Goal: Information Seeking & Learning: Find specific fact

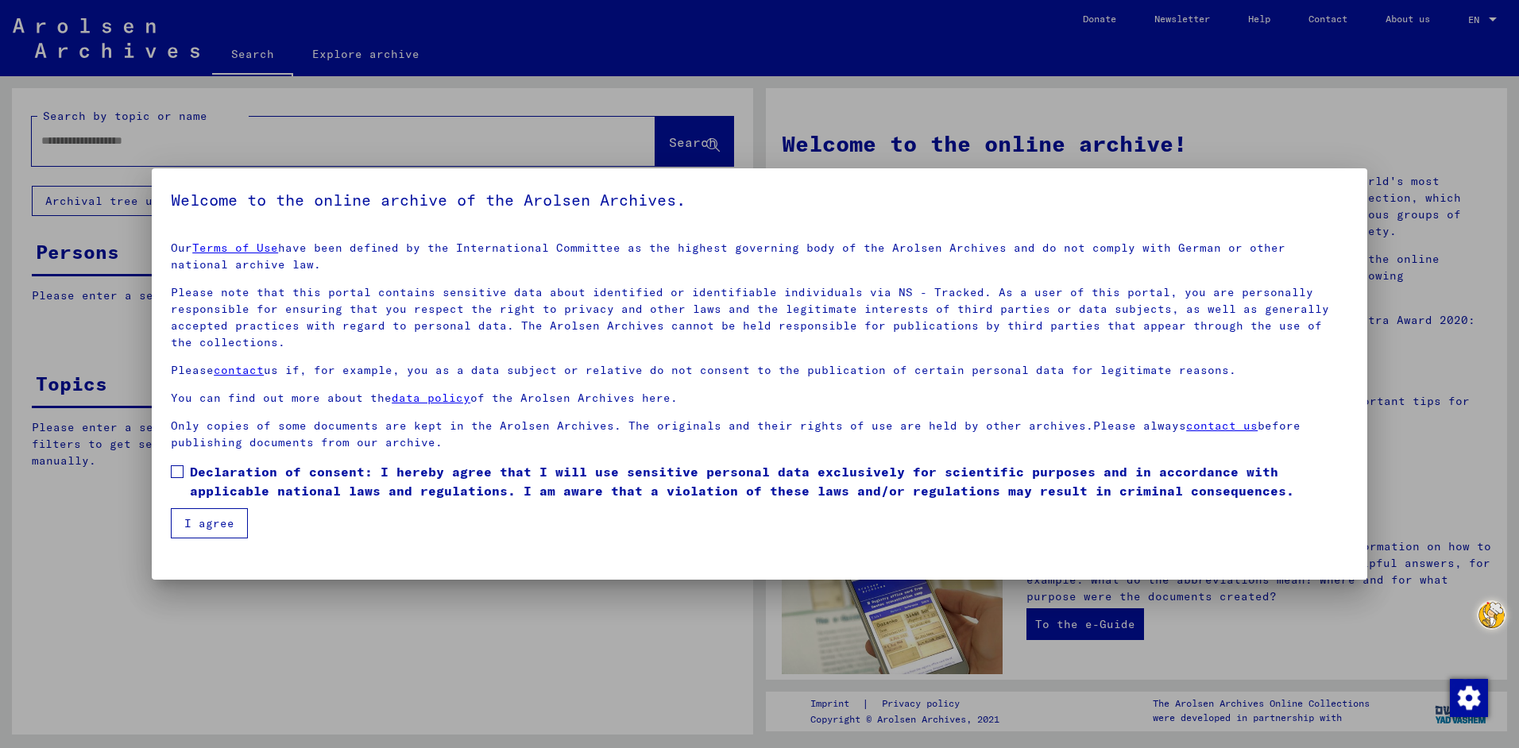
click at [179, 469] on span at bounding box center [177, 471] width 13 height 13
click at [220, 524] on button "I agree" at bounding box center [209, 523] width 77 height 30
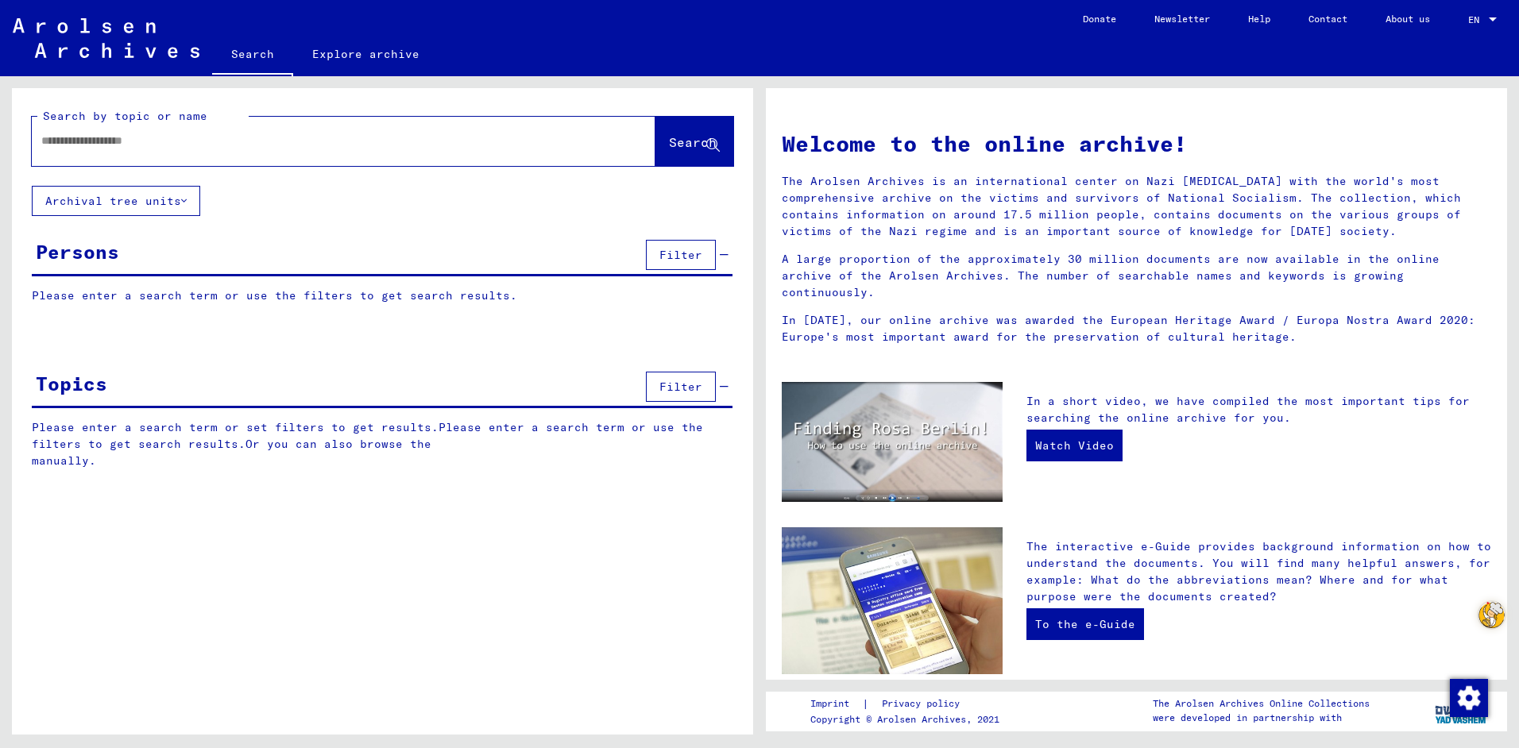
click at [189, 201] on button "Archival tree units" at bounding box center [116, 201] width 168 height 30
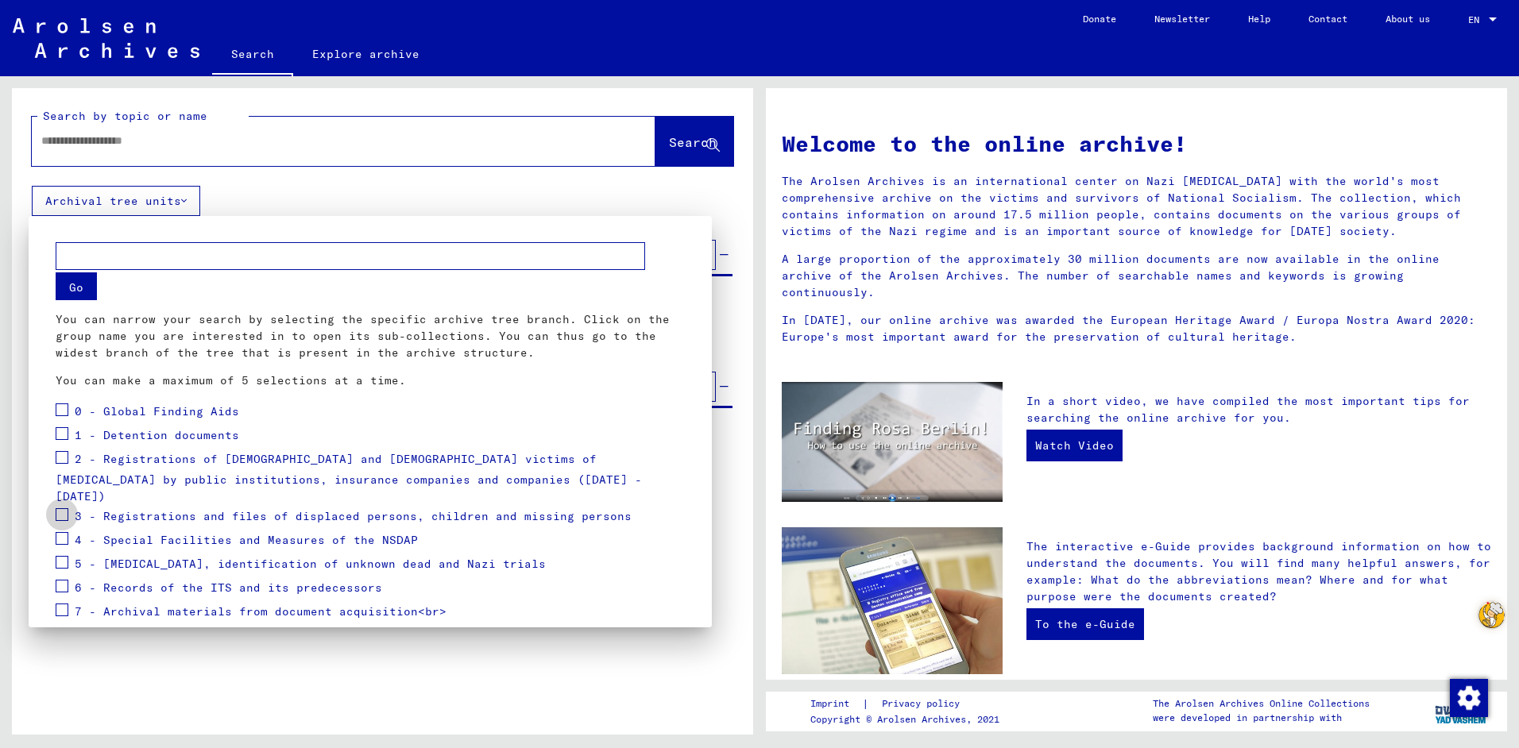
click at [60, 508] on span at bounding box center [62, 514] width 13 height 13
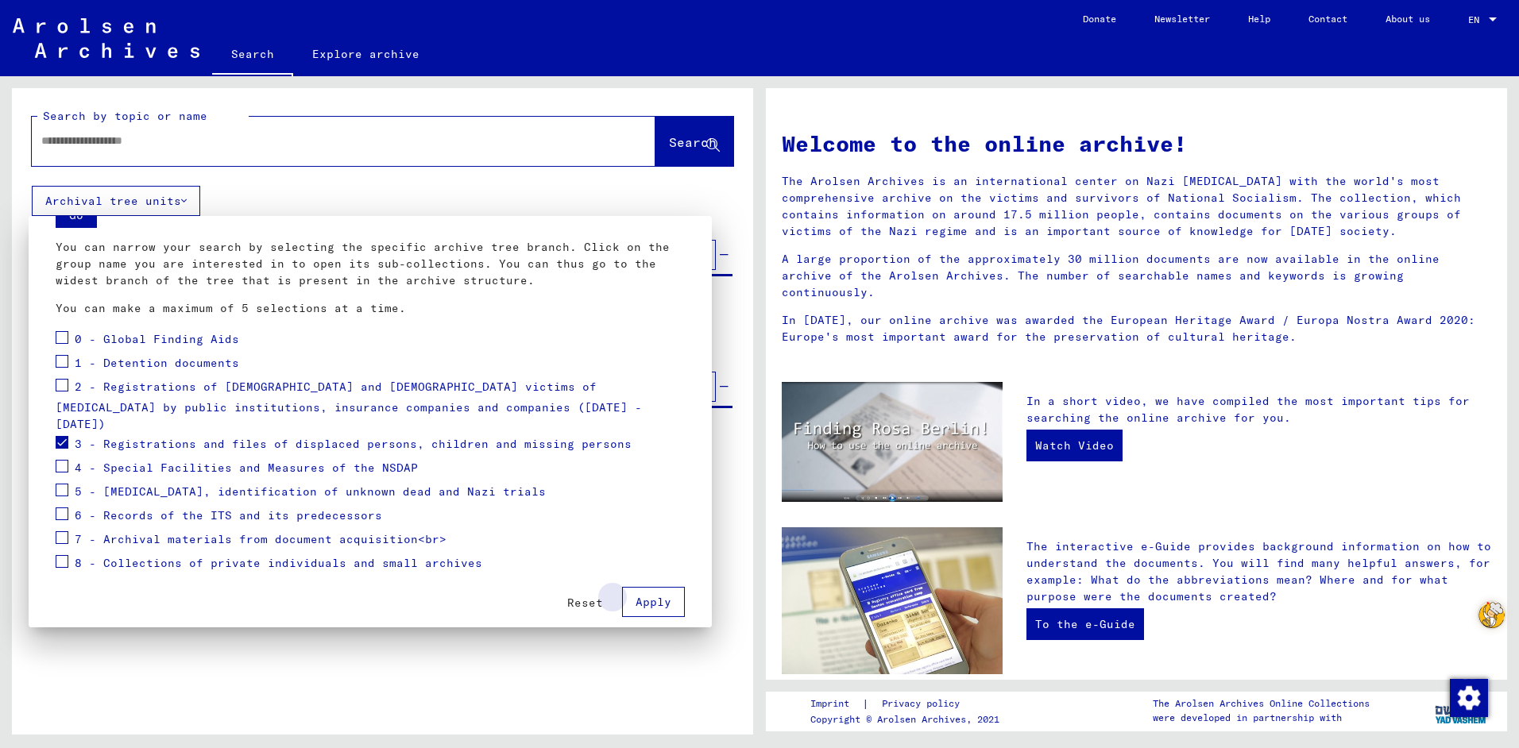
click at [649, 595] on span "Apply" at bounding box center [653, 602] width 36 height 14
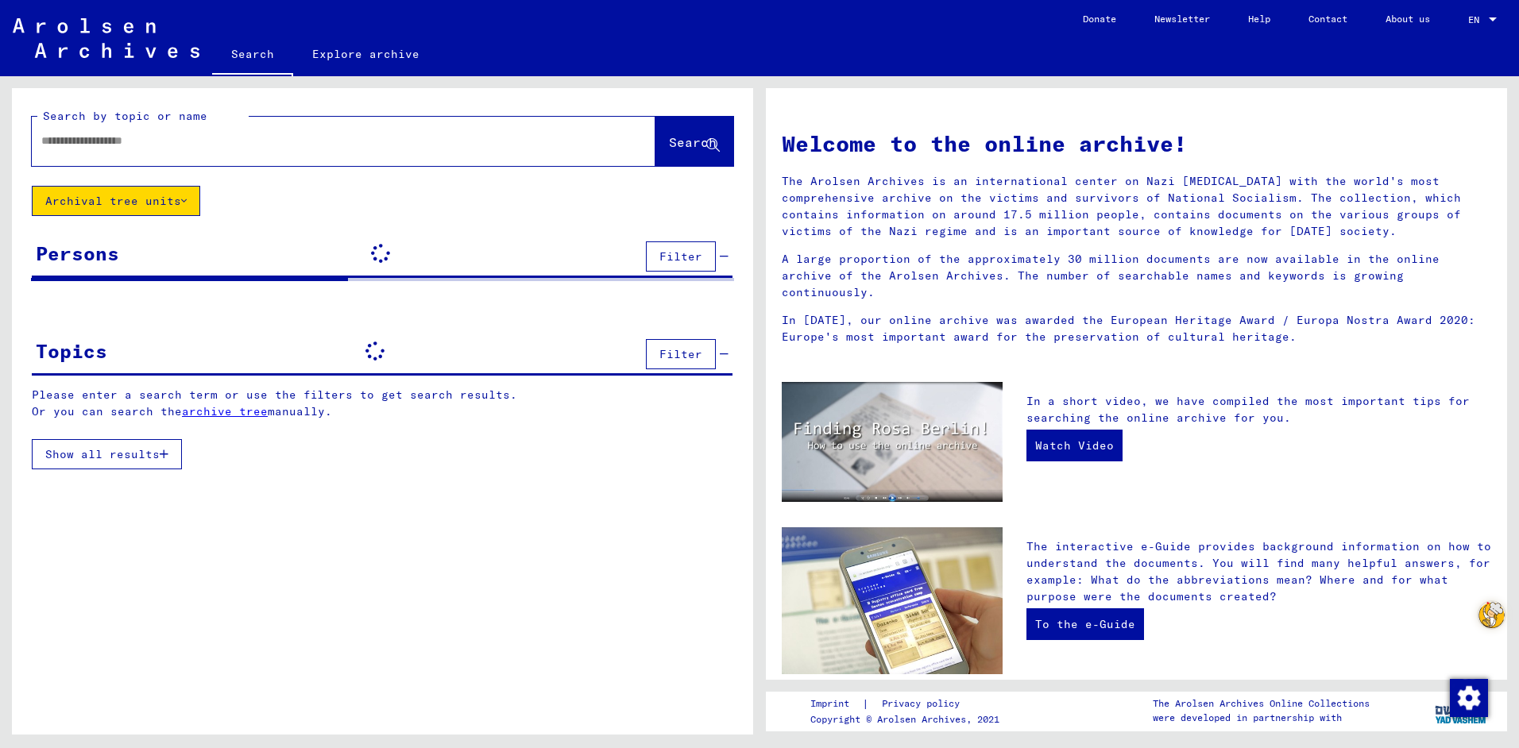
click at [183, 200] on icon at bounding box center [184, 200] width 6 height 11
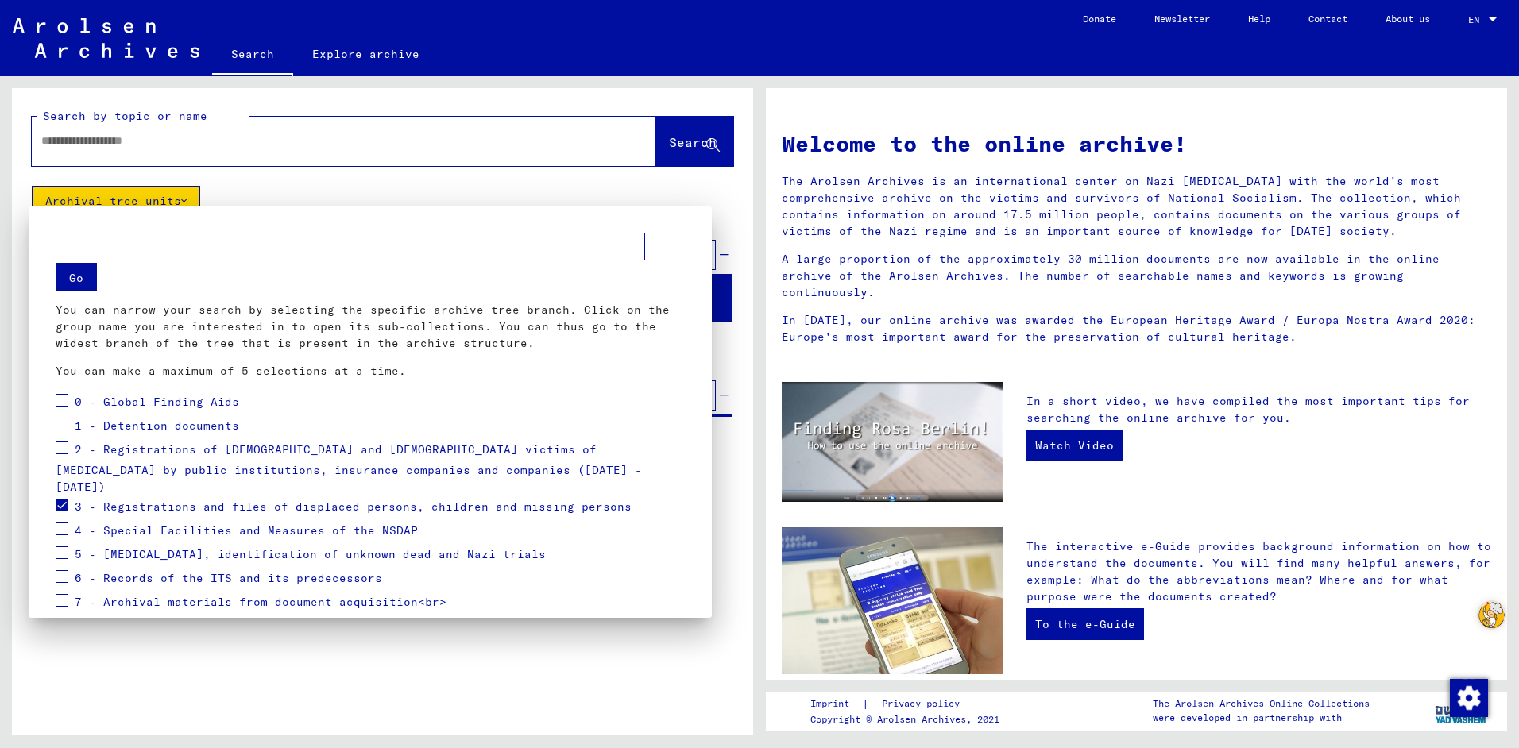
click at [462, 188] on div at bounding box center [759, 374] width 1519 height 748
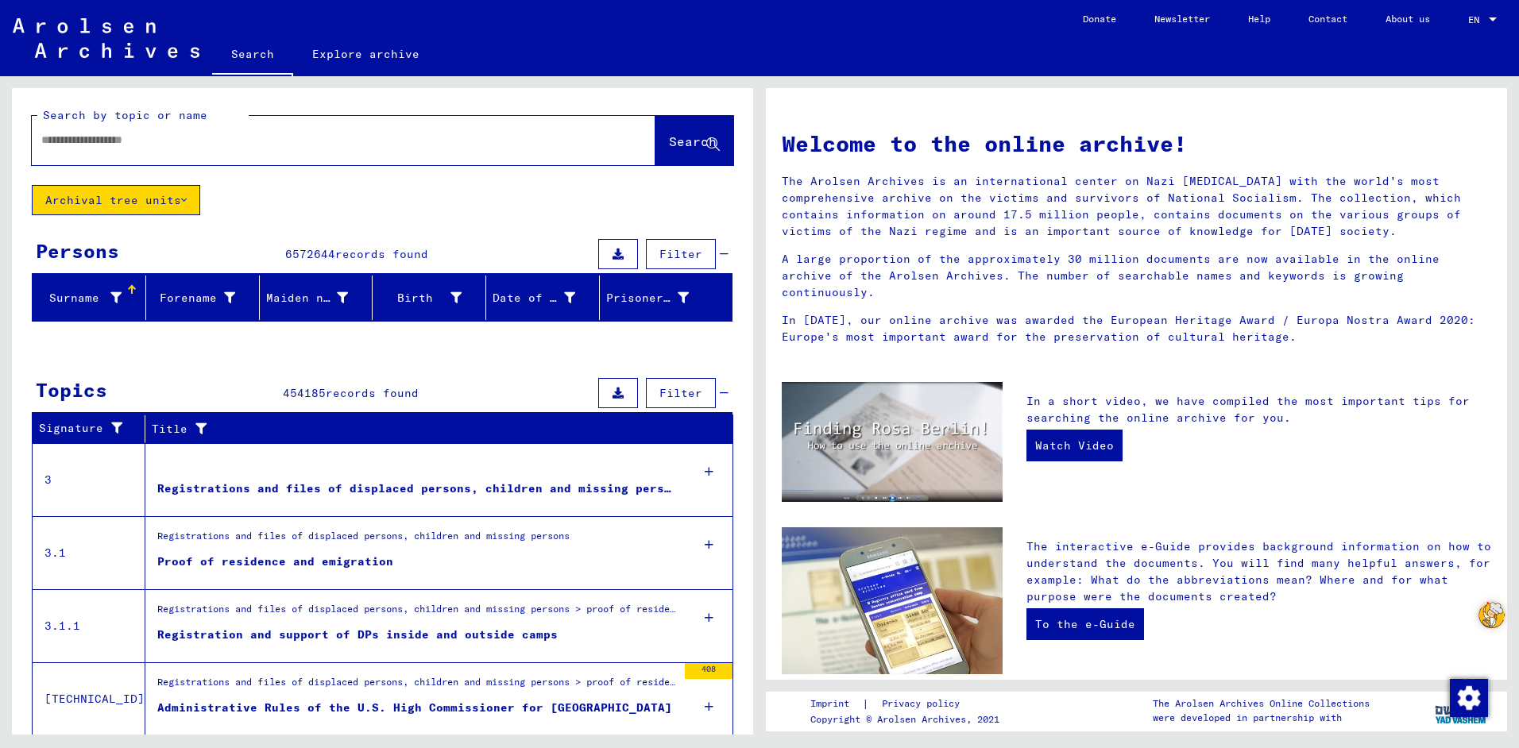
scroll to position [0, 0]
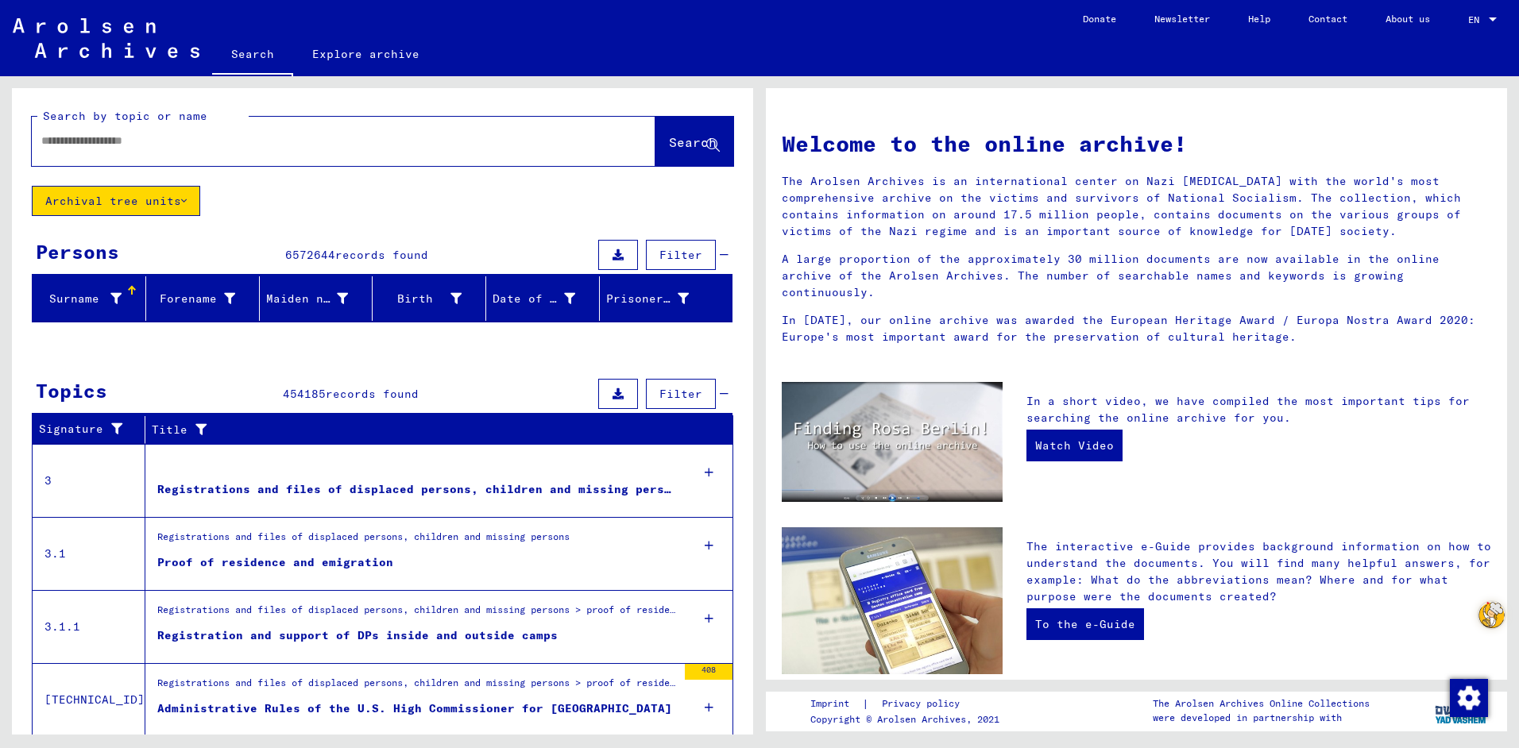
click at [87, 300] on font "Surname" at bounding box center [74, 299] width 50 height 14
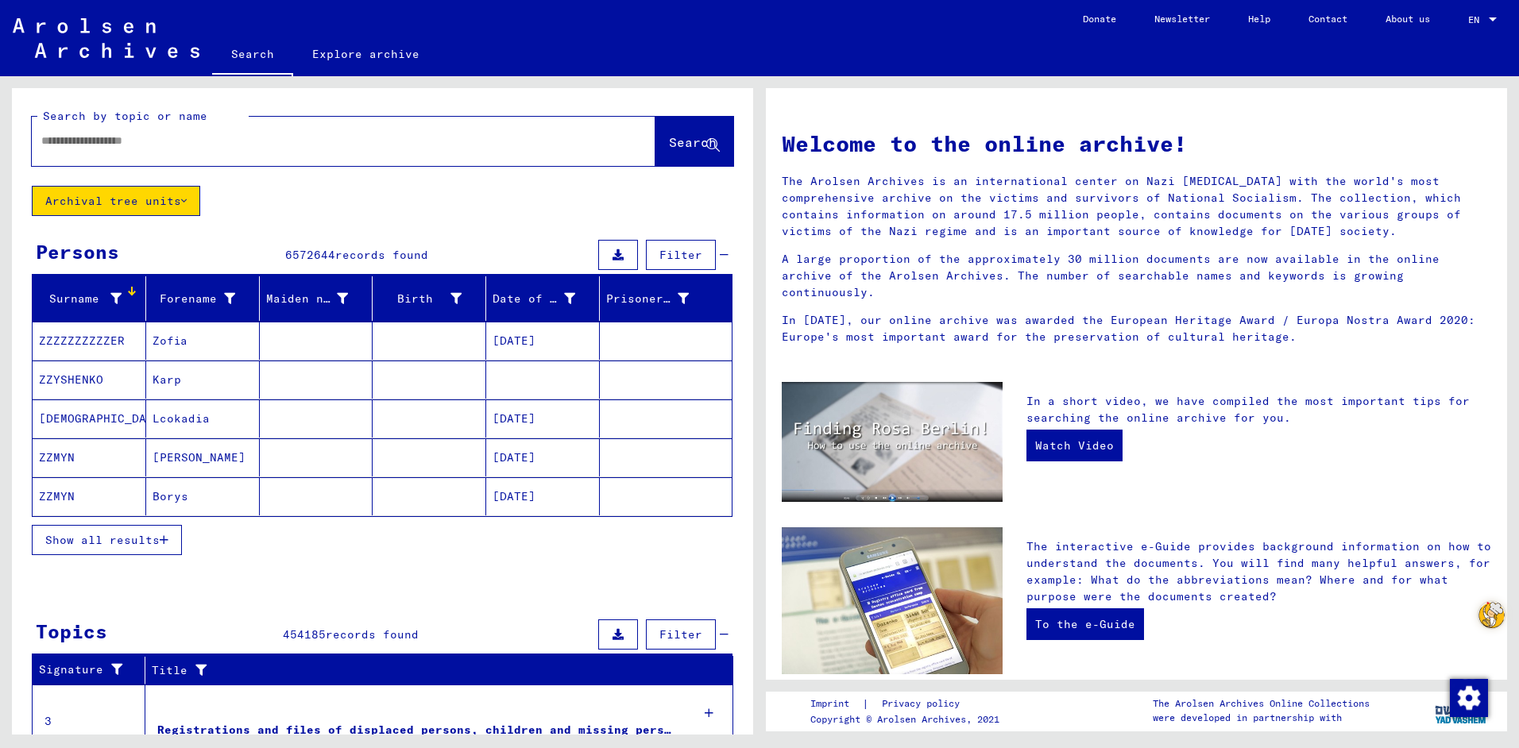
click at [137, 140] on input "text" at bounding box center [324, 141] width 566 height 17
type input "**********"
click at [106, 296] on div "Surname" at bounding box center [80, 299] width 83 height 17
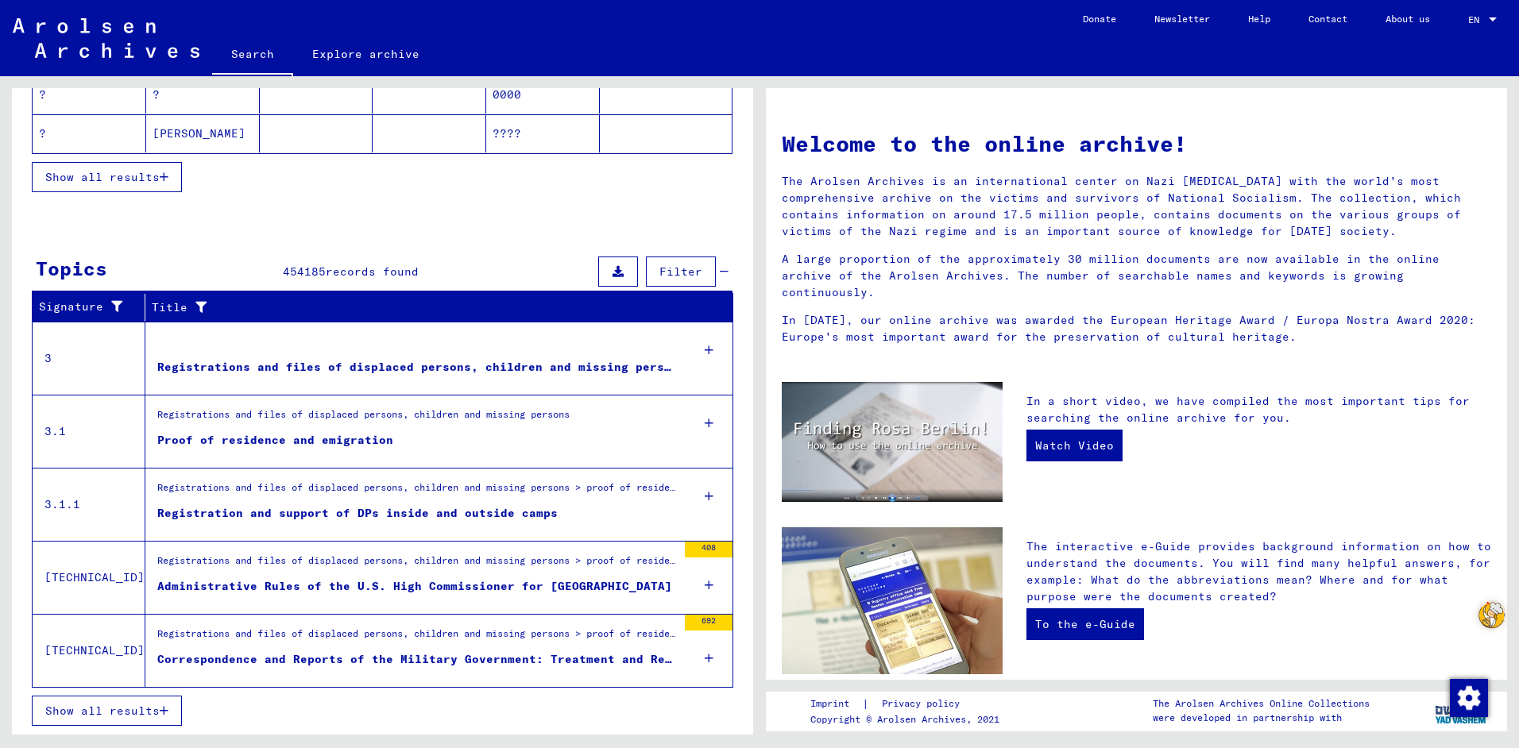
scroll to position [363, 0]
click at [128, 711] on span "Show all results" at bounding box center [102, 711] width 114 height 14
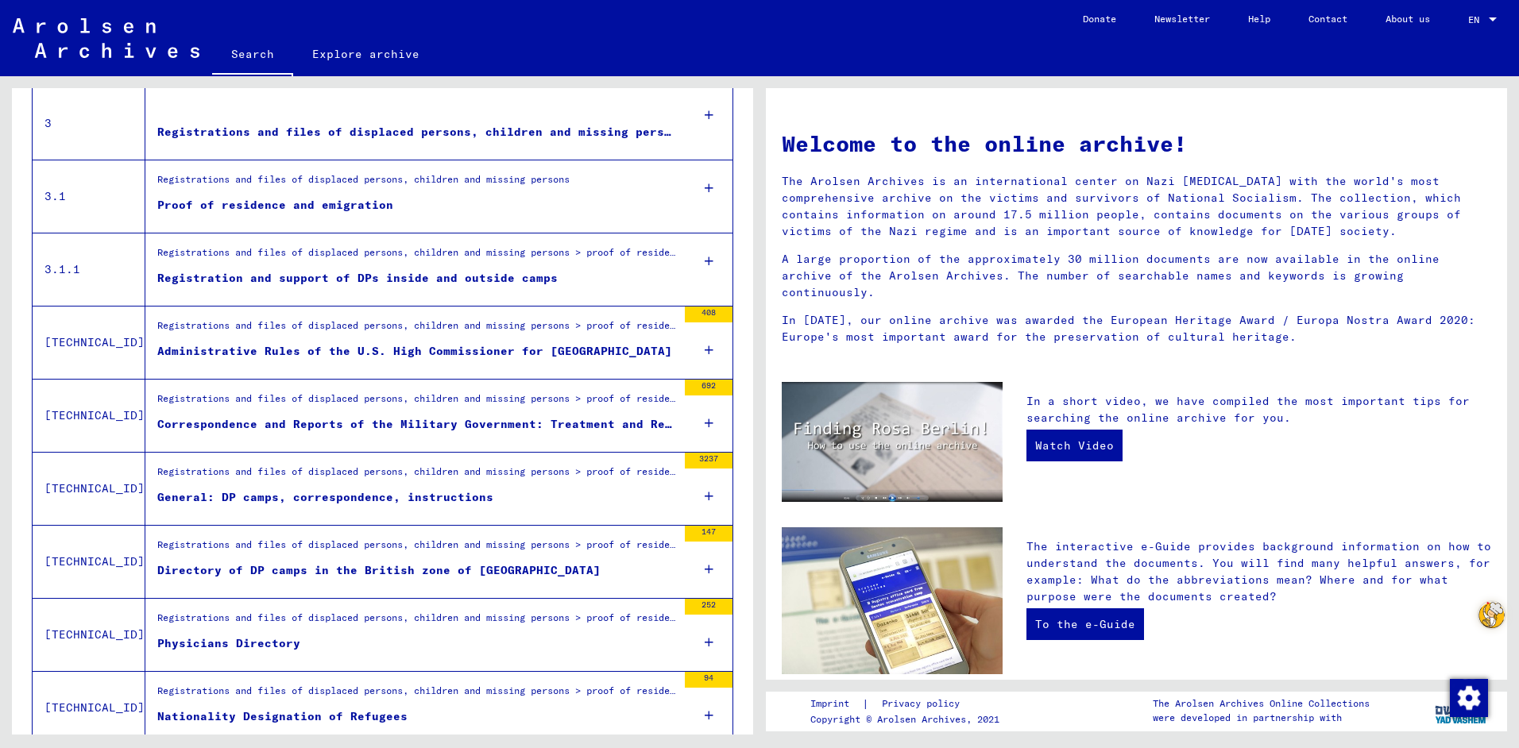
scroll to position [0, 0]
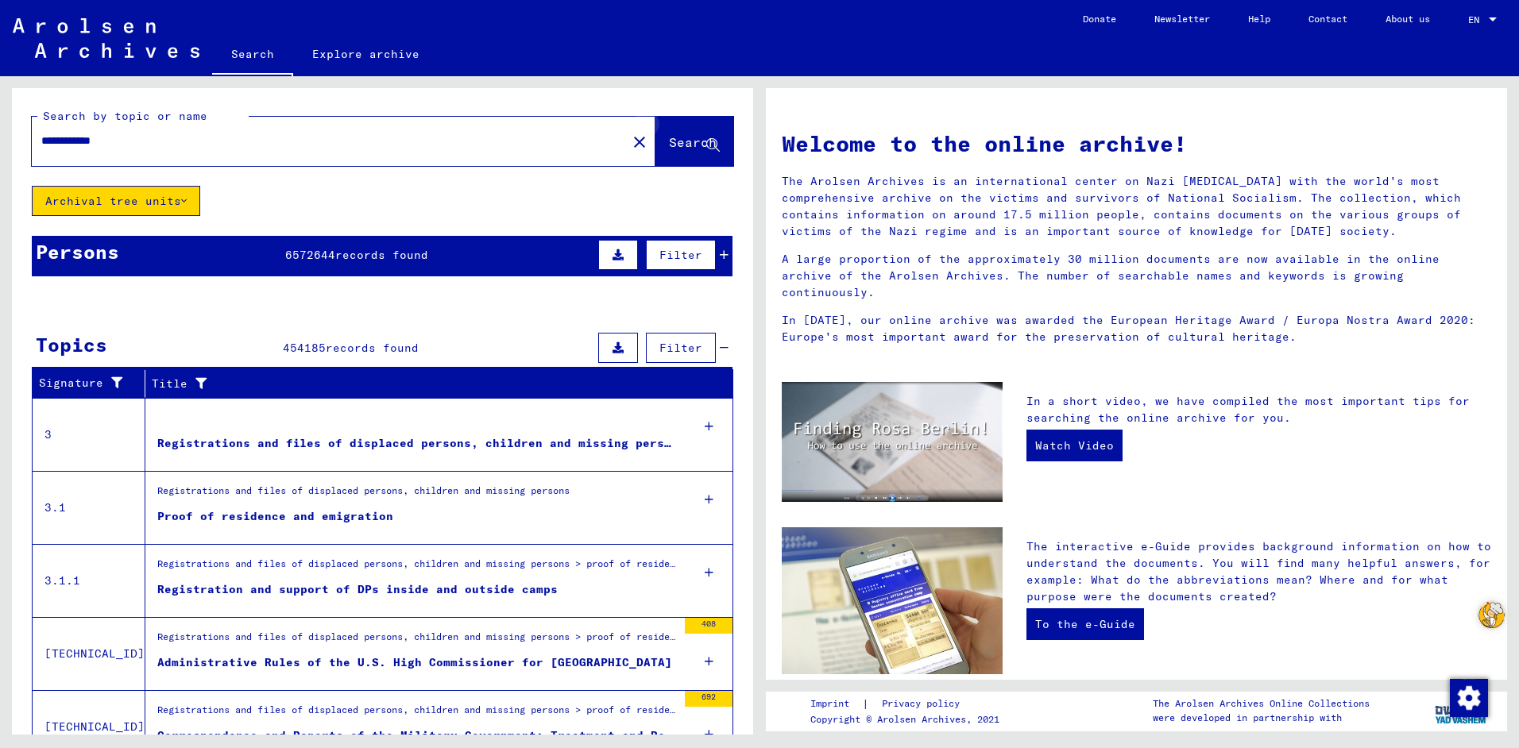
click at [706, 143] on icon at bounding box center [713, 146] width 14 height 14
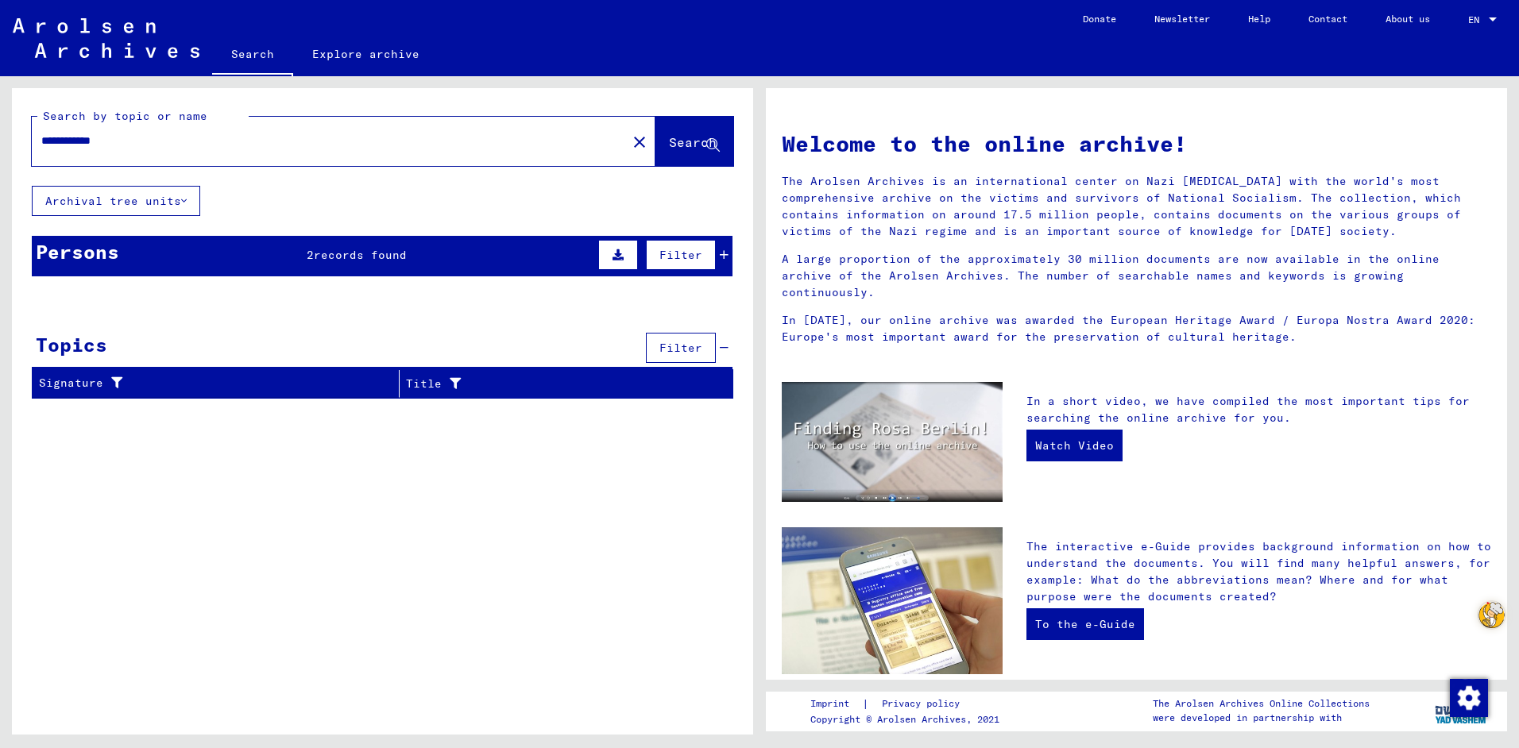
click at [397, 255] on span "records found" at bounding box center [360, 255] width 93 height 14
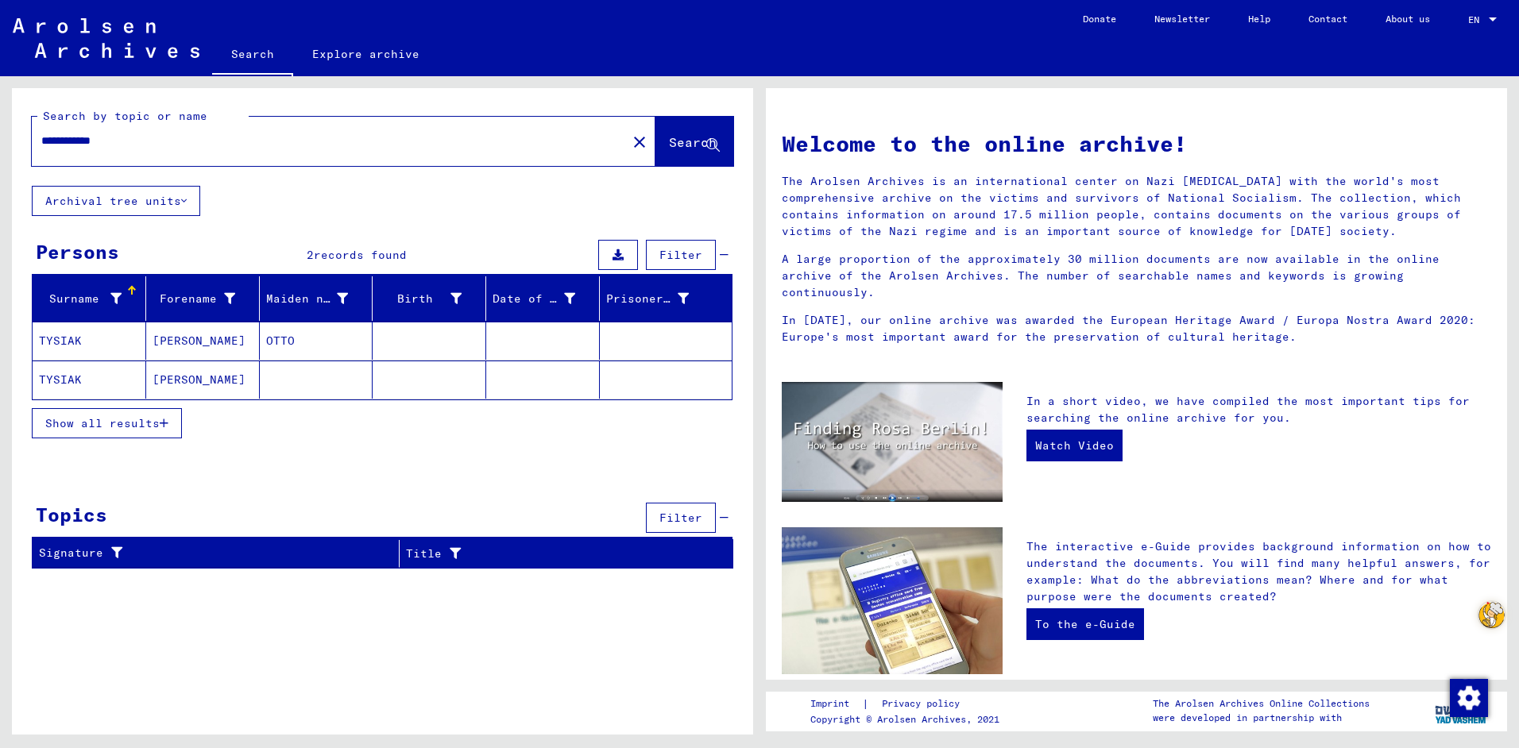
click at [141, 423] on span "Show all results" at bounding box center [102, 423] width 114 height 14
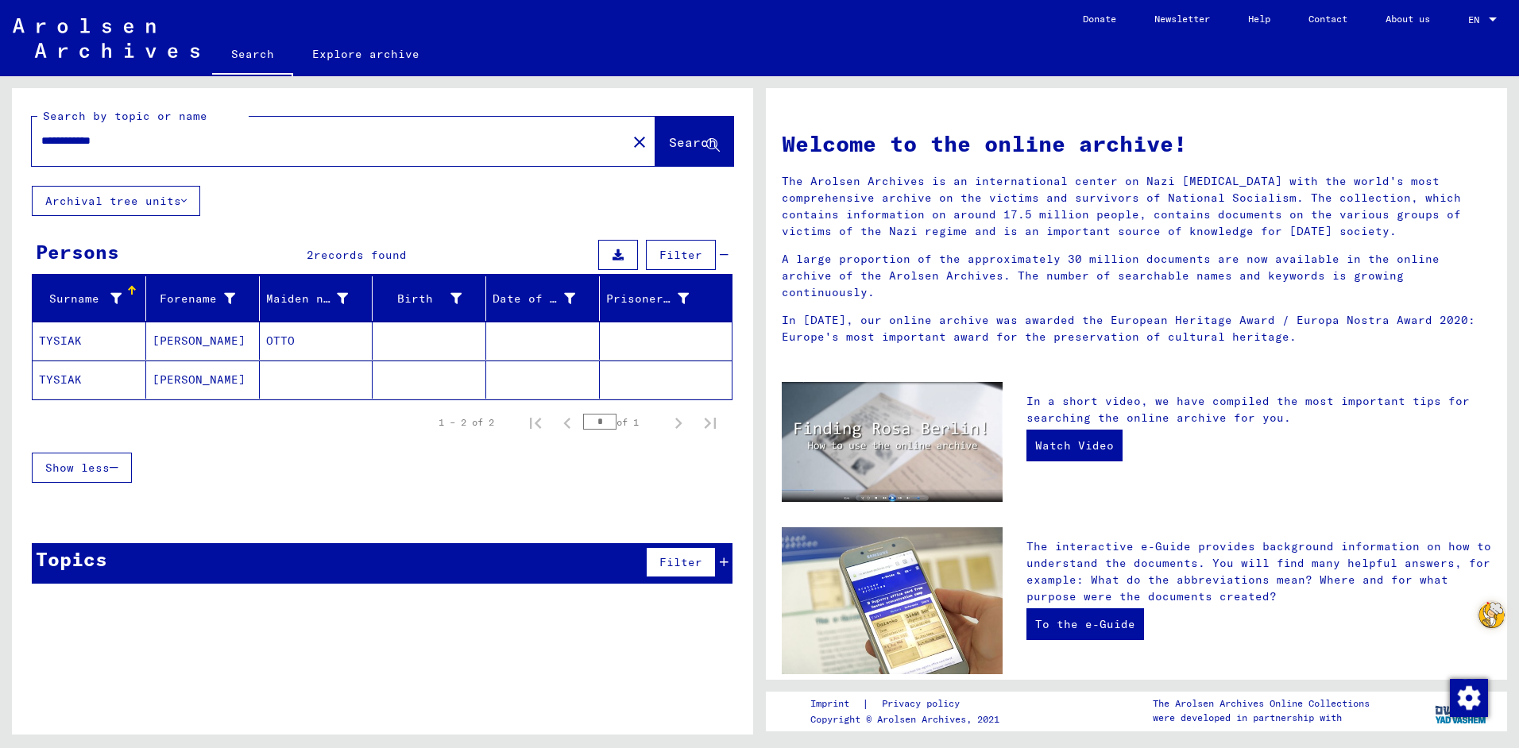
click at [110, 338] on mat-cell "TYSIAK" at bounding box center [90, 341] width 114 height 38
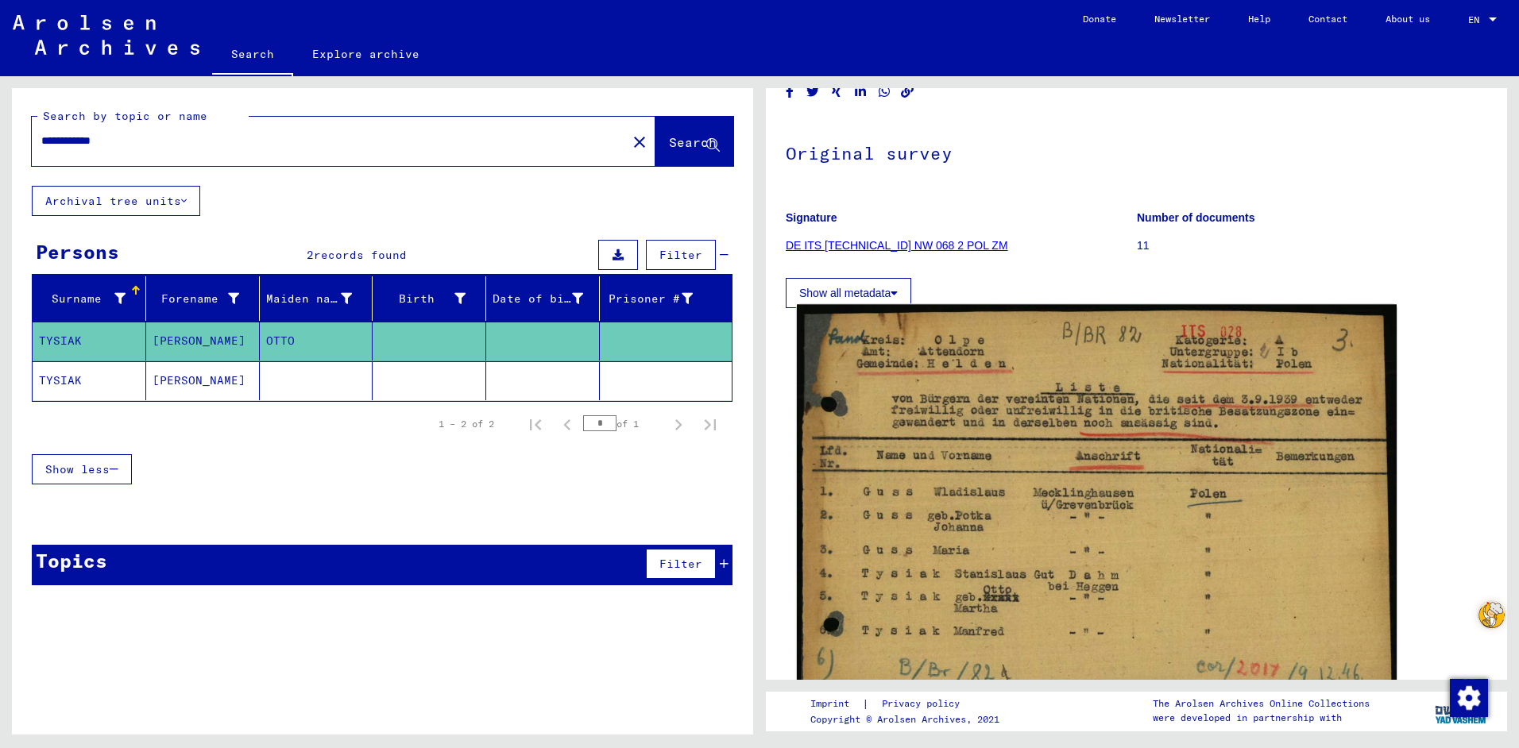
scroll to position [159, 0]
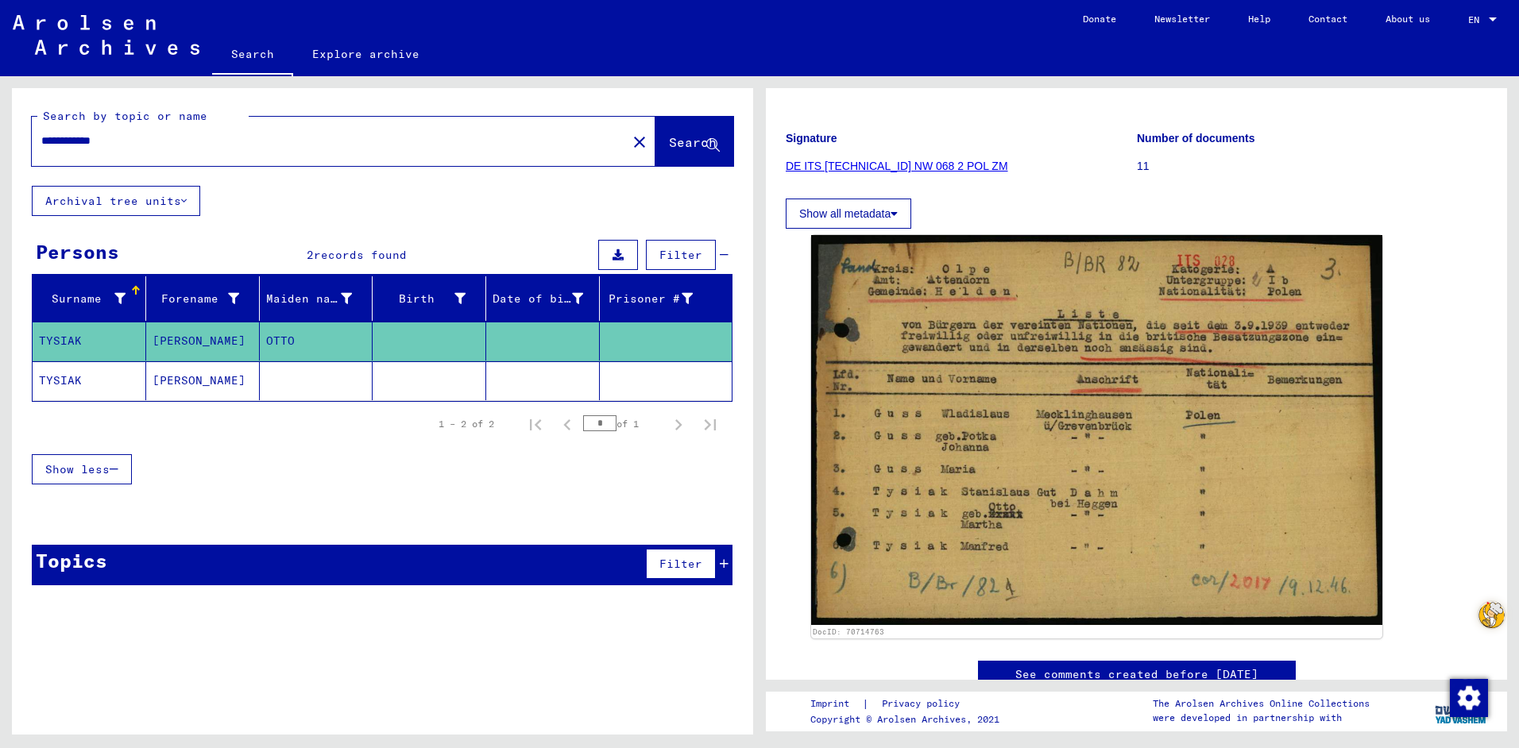
click at [84, 374] on mat-cell "TYSIAK" at bounding box center [90, 380] width 114 height 39
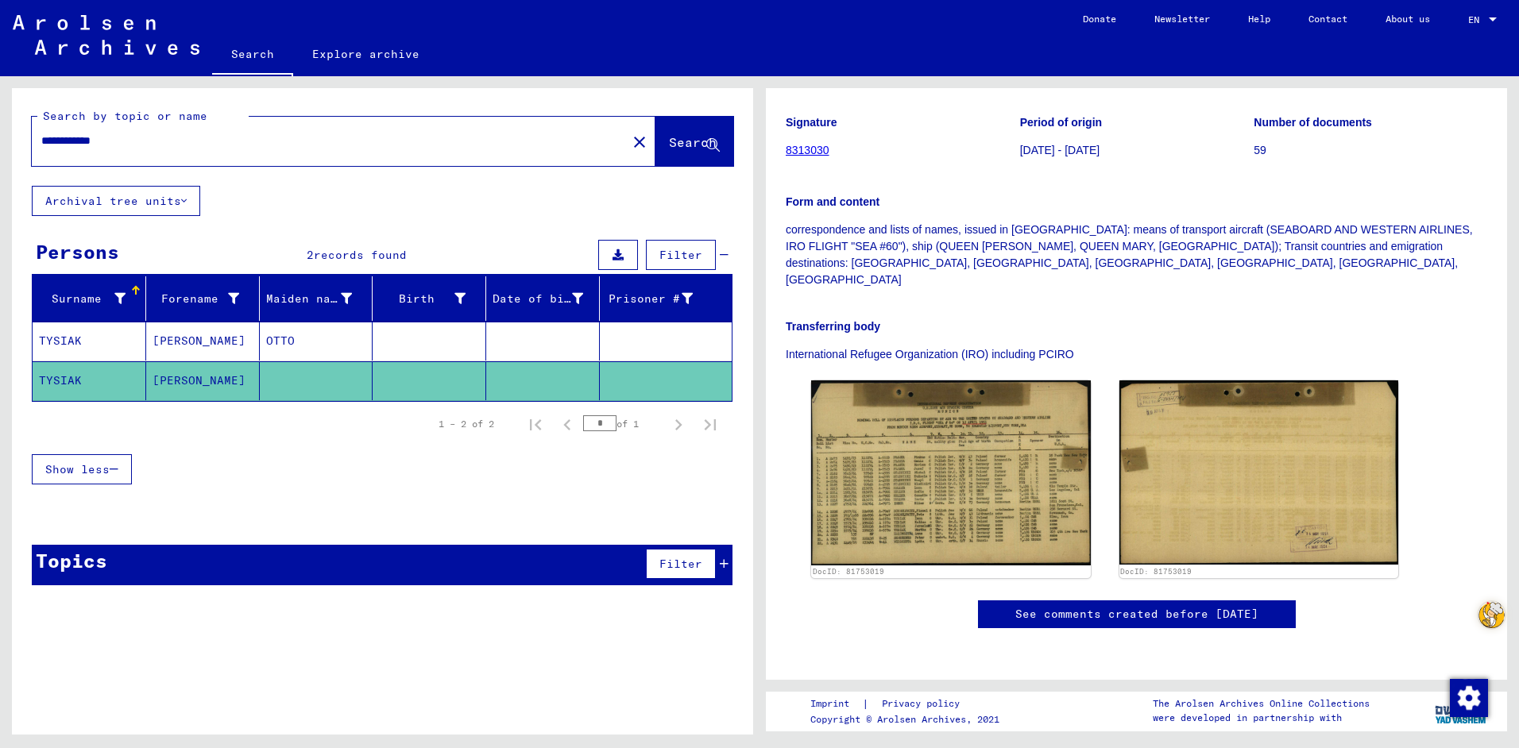
scroll to position [238, 0]
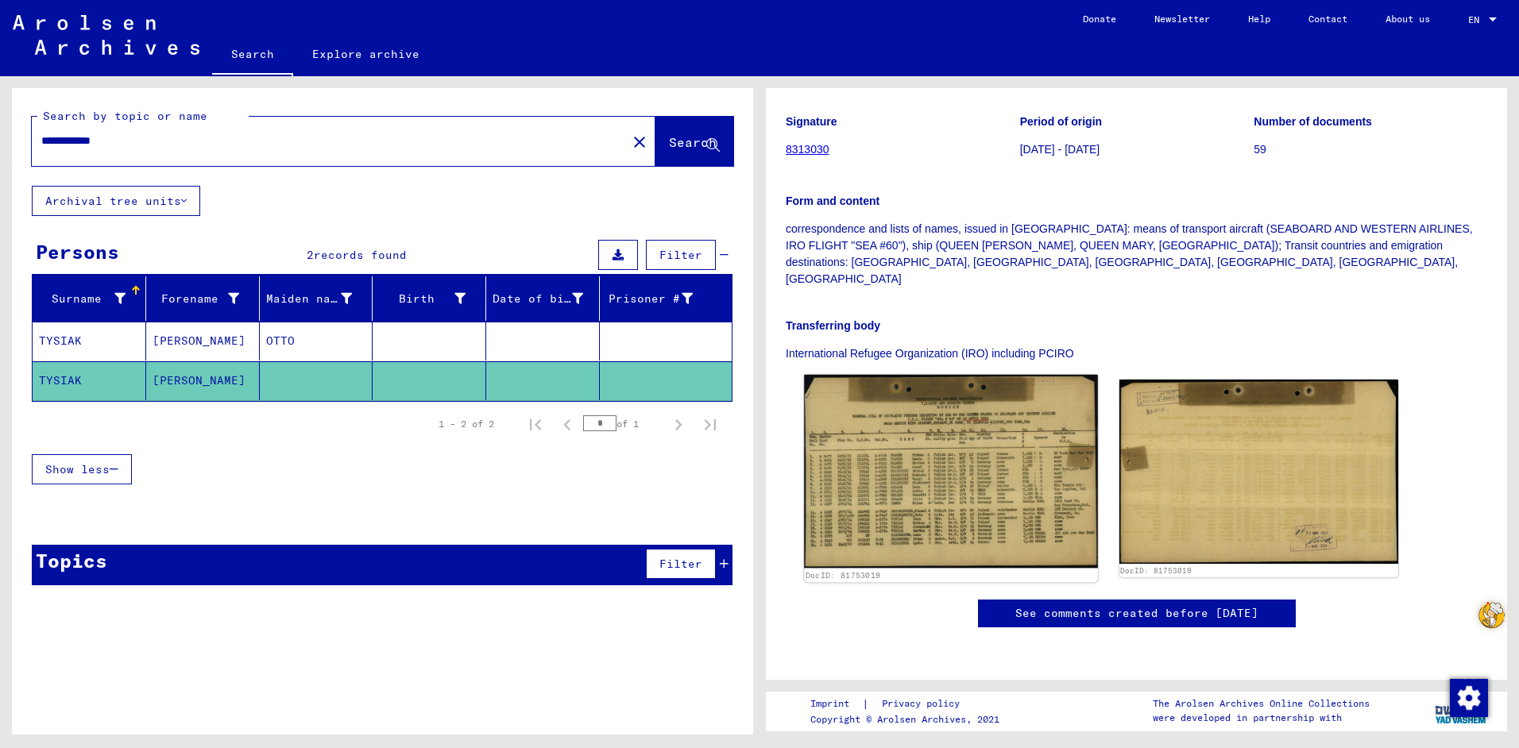
click at [980, 465] on img at bounding box center [950, 472] width 293 height 194
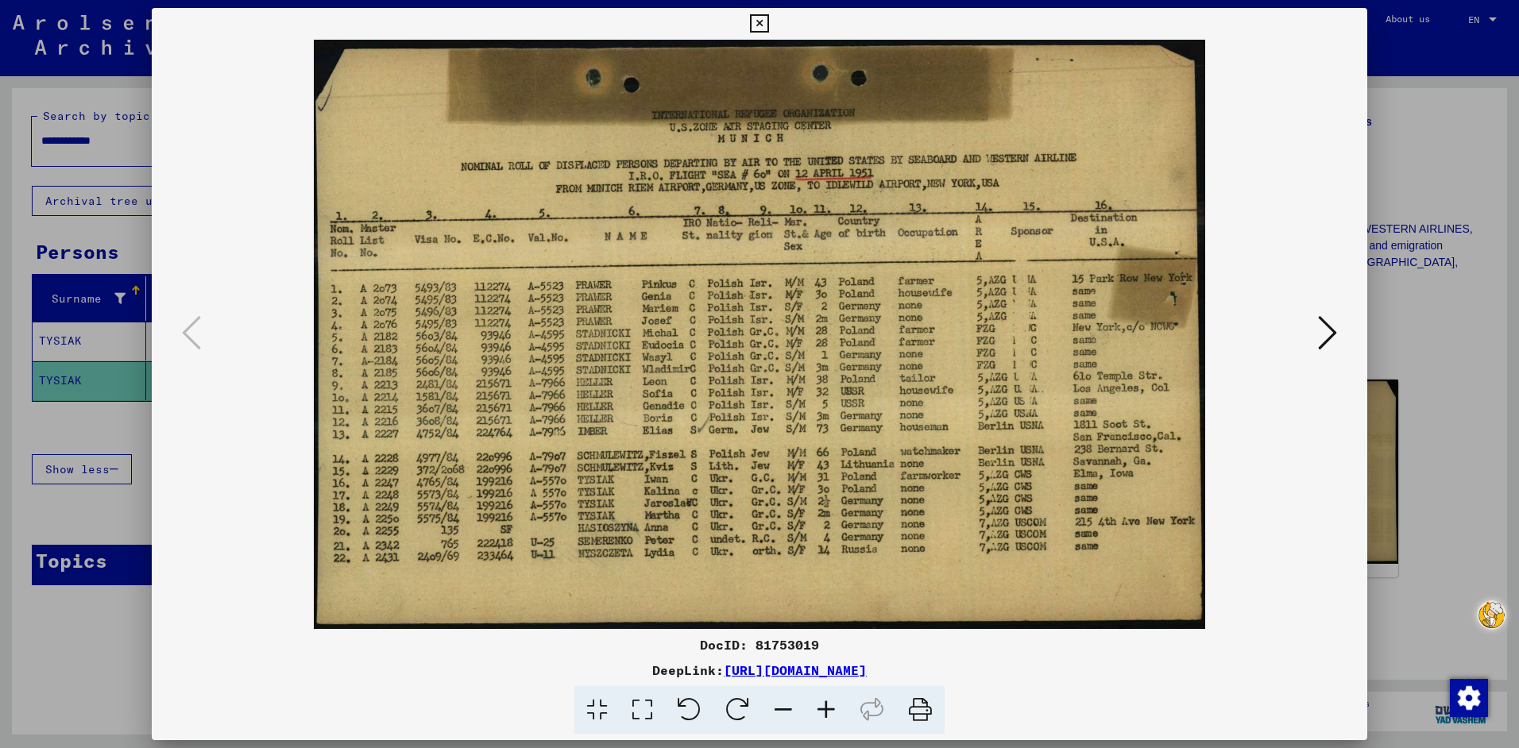
click at [302, 56] on img at bounding box center [759, 334] width 1107 height 589
drag, startPoint x: 303, startPoint y: 56, endPoint x: 1153, endPoint y: 689, distance: 1060.0
click at [1147, 692] on div "DocID: 81753019 DeepLink: [URL][DOMAIN_NAME]" at bounding box center [759, 371] width 1215 height 727
click at [643, 707] on icon at bounding box center [642, 710] width 45 height 48
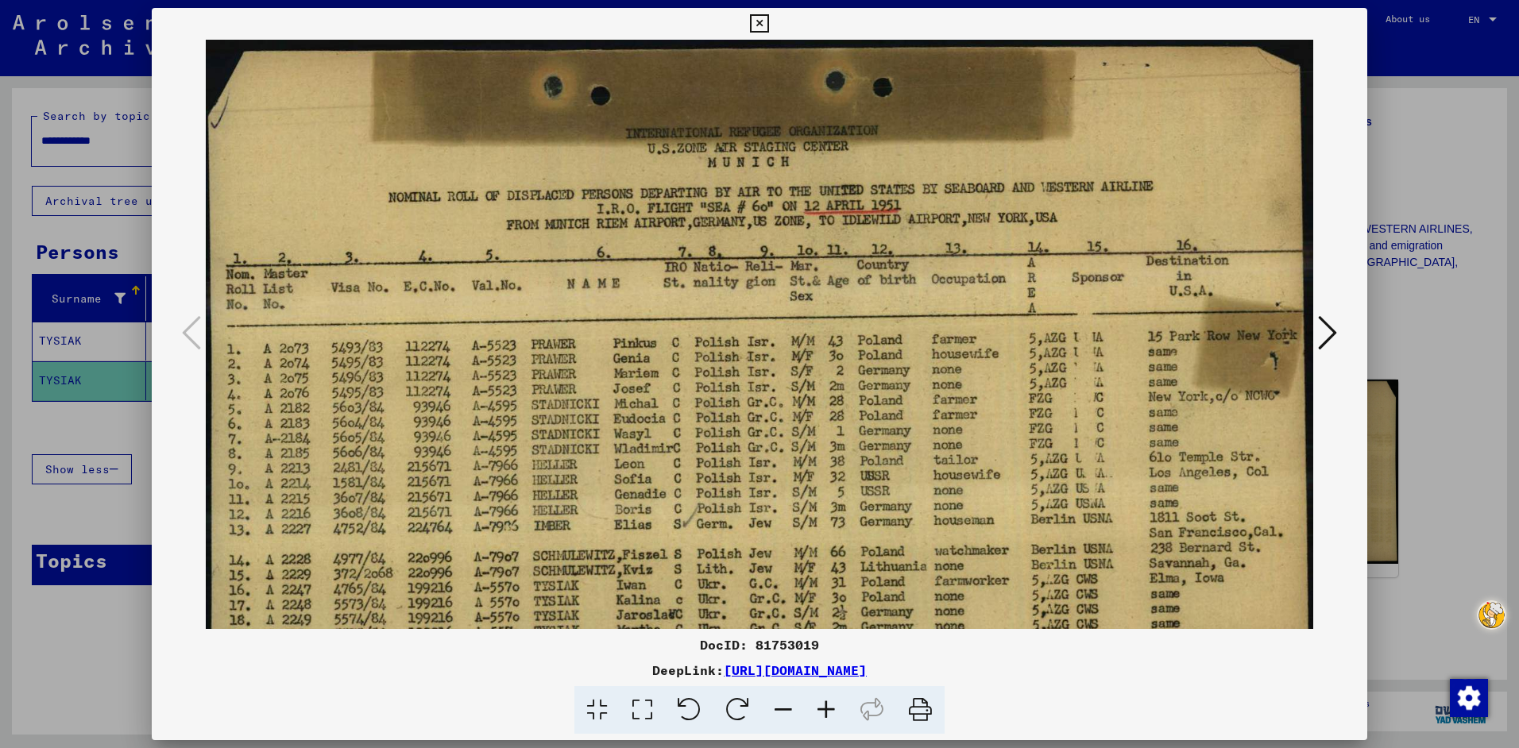
click at [919, 711] on icon at bounding box center [920, 710] width 48 height 48
